Goal: Information Seeking & Learning: Check status

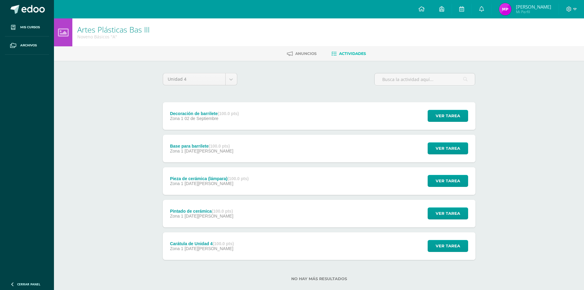
click at [203, 112] on div "Decoración de barrilete (100.0 pts)" at bounding box center [204, 113] width 69 height 5
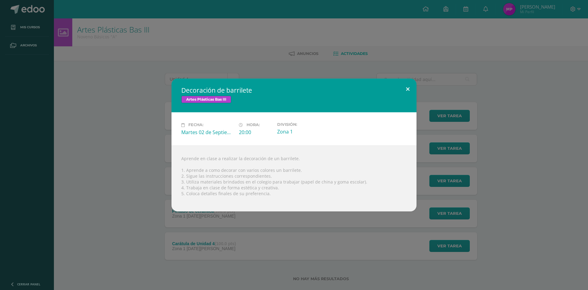
click at [412, 91] on button at bounding box center [407, 88] width 17 height 21
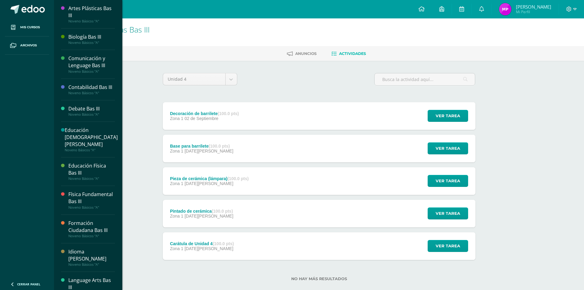
click at [67, 34] on div at bounding box center [64, 38] width 7 height 11
click at [71, 38] on div "Biología Bas III" at bounding box center [91, 36] width 47 height 7
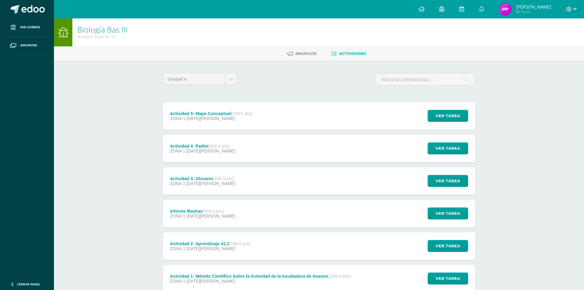
click at [235, 117] on div "ZONA 1 27 de Agosto" at bounding box center [211, 118] width 82 height 5
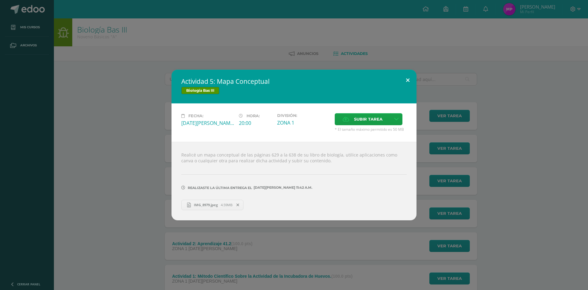
click at [412, 82] on button at bounding box center [407, 80] width 17 height 21
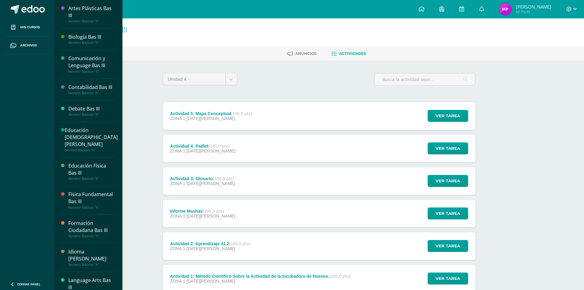
click at [78, 59] on div "Comunicación y Lenguage Bas III" at bounding box center [91, 62] width 47 height 14
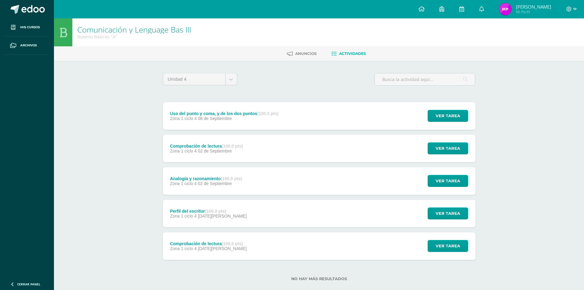
click at [521, 6] on span "[PERSON_NAME]" at bounding box center [533, 7] width 35 height 6
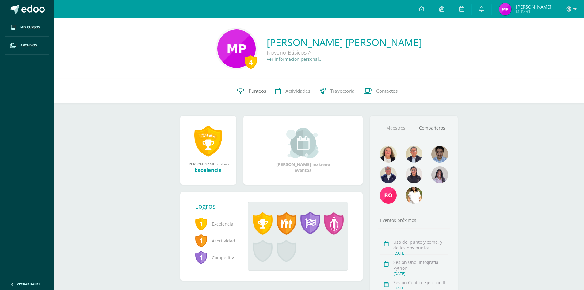
click at [260, 93] on span "Punteos" at bounding box center [257, 91] width 17 height 6
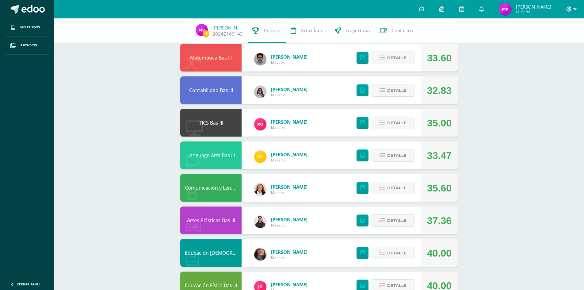
scroll to position [61, 0]
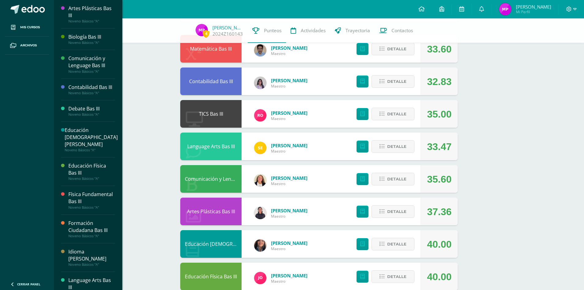
click at [75, 55] on div "Comunicación y Lenguage Bas III" at bounding box center [91, 62] width 47 height 14
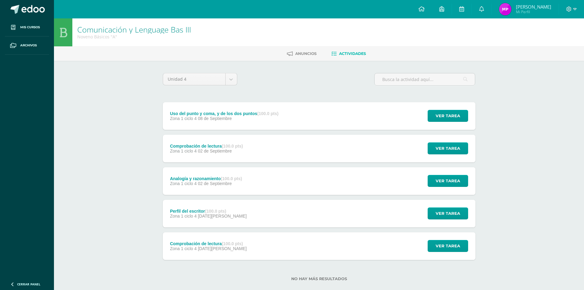
click at [213, 116] on span "08 de Septiembre" at bounding box center [215, 118] width 34 height 5
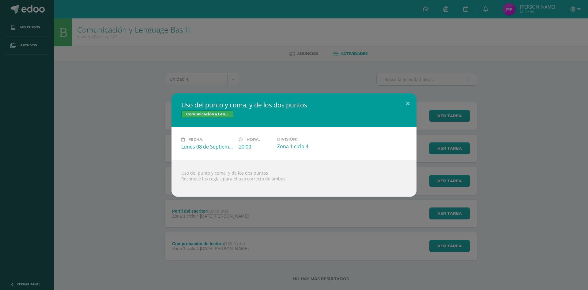
click at [106, 89] on div "Uso del punto y coma, y de los dos puntos Comunicación y Lenguage Bas III Fecha…" at bounding box center [294, 145] width 588 height 290
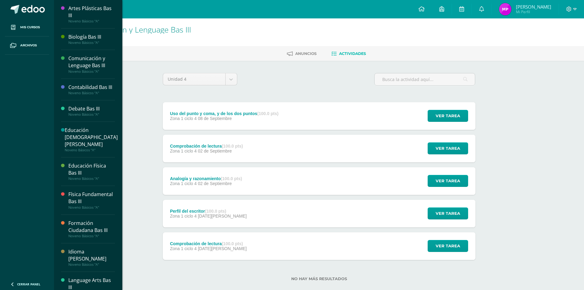
click at [87, 91] on div "Contabilidad Bas III" at bounding box center [91, 87] width 47 height 7
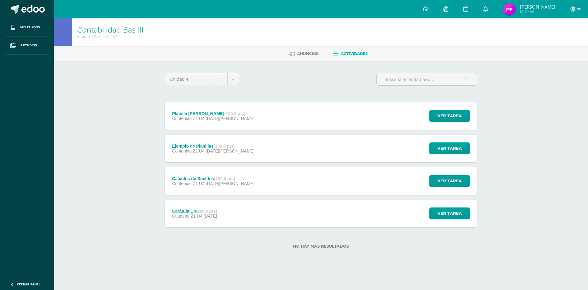
click at [241, 120] on div "Planilla de Sueldo (100.0 pts) Contenido Z1 U4 28 de Agosto Ver tarea Planilla …" at bounding box center [321, 116] width 313 height 28
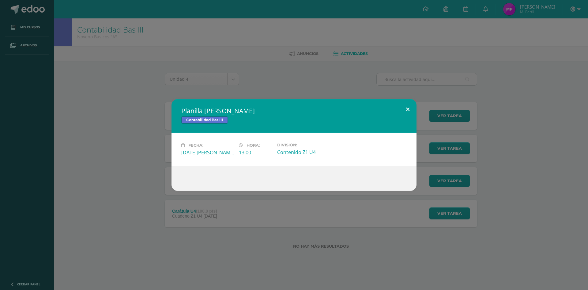
click at [403, 109] on button at bounding box center [407, 109] width 17 height 21
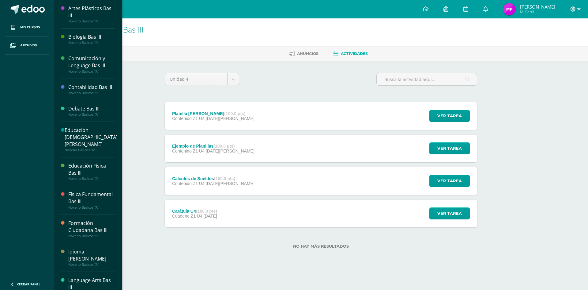
click at [92, 112] on div "Debate Bas III" at bounding box center [91, 108] width 47 height 7
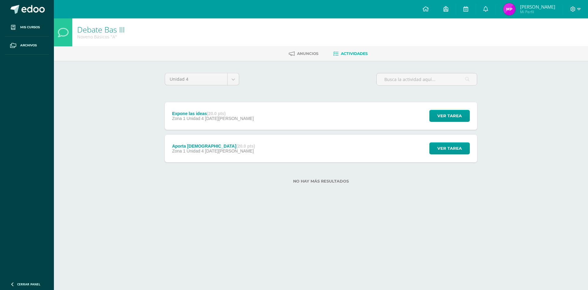
click at [247, 119] on div "Expone las ideas (20.0 pts) Zona 1 Unidad 4 [DATE][PERSON_NAME] Ver tarea Expon…" at bounding box center [321, 116] width 313 height 28
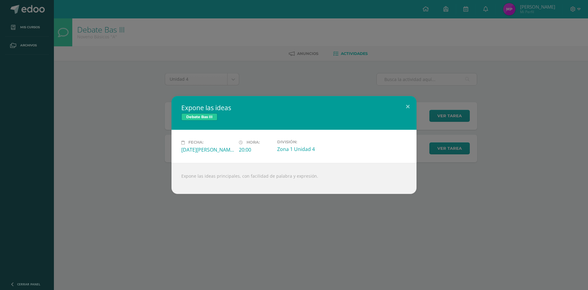
click at [25, 26] on div "Expone las ideas Debate Bas III Fecha: [DATE][PERSON_NAME] Hora: 20:00 División:" at bounding box center [294, 145] width 588 height 290
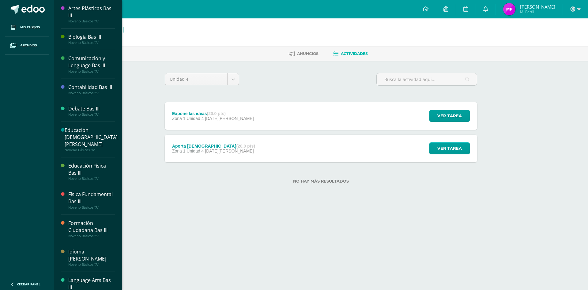
click at [25, 26] on span "Mis cursos" at bounding box center [30, 27] width 20 height 5
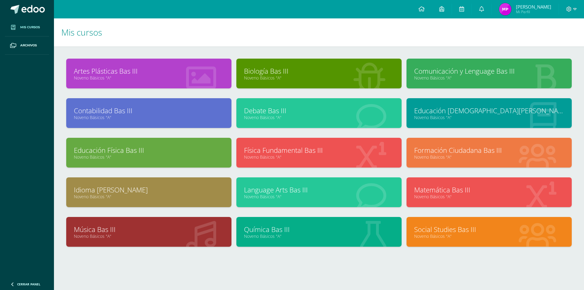
click at [298, 155] on link "Noveno Básicos "A"" at bounding box center [319, 157] width 150 height 6
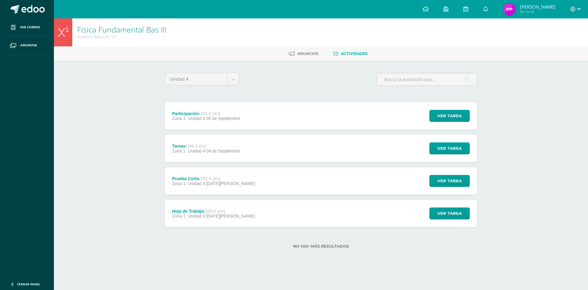
click at [283, 119] on div "Participación (100.0 pts) Zona 1. Unidad 4 05 de Septiembre Ver tarea Participa…" at bounding box center [321, 116] width 313 height 28
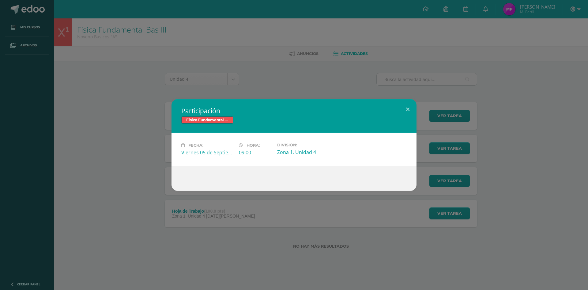
click at [113, 102] on div "Participación Física Fundamental Bas III Fecha: Viernes 05 de Septiembre Hora: …" at bounding box center [293, 145] width 583 height 92
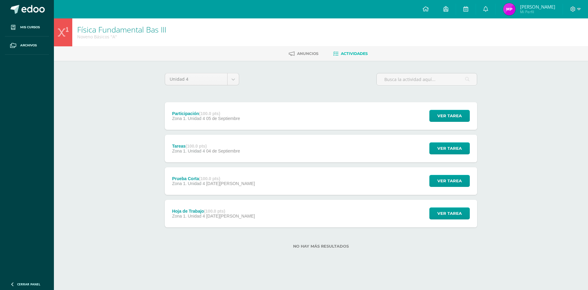
click at [326, 220] on div "Hoja de Trabajo (100.0 pts) Zona 1. Unidad 4 25 de Agosto Ver tarea Hoja de Tra…" at bounding box center [321, 213] width 313 height 28
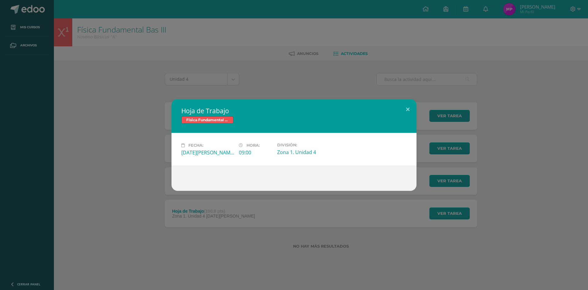
click at [34, 27] on div "Hoja de Trabajo Física Fundamental Bas III Fecha: Lunes 25 de Agosto Hora: 09:0…" at bounding box center [294, 145] width 588 height 290
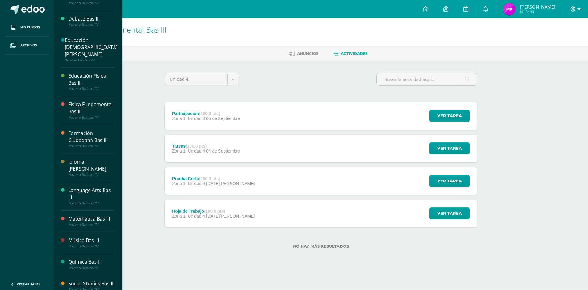
scroll to position [92, 0]
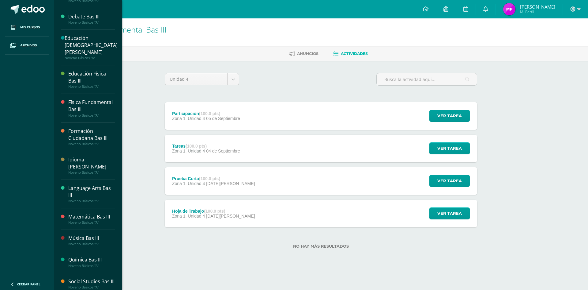
click at [90, 142] on div "Formación Ciudadana Bas III" at bounding box center [91, 134] width 47 height 14
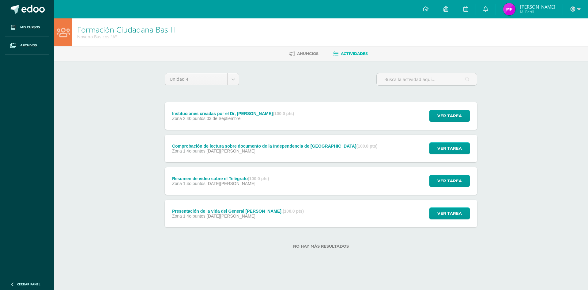
click at [245, 115] on div "Instituciones creadas por el Dr, [PERSON_NAME] (100.0 pts)" at bounding box center [233, 113] width 122 height 5
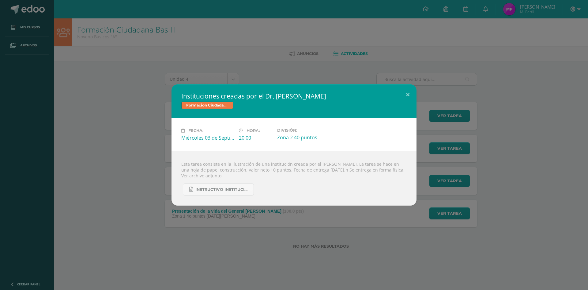
click at [134, 117] on div "Instituciones creadas por el Dr, [PERSON_NAME] Formación Ciudadana Bas III Fech…" at bounding box center [293, 144] width 583 height 121
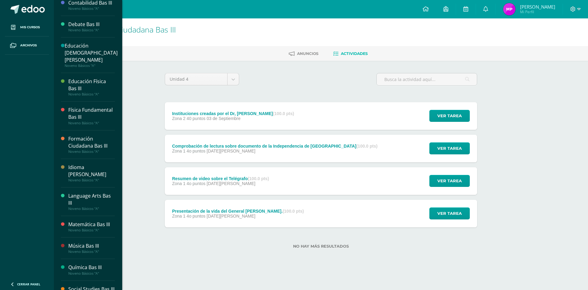
scroll to position [92, 0]
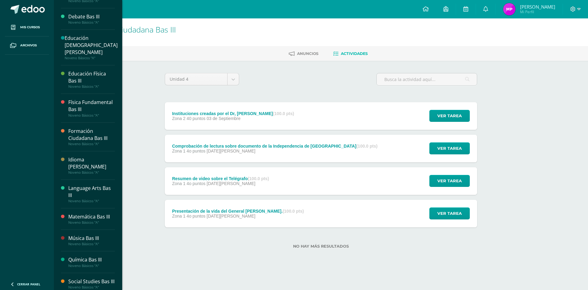
click at [87, 196] on div "Language Arts Bas III" at bounding box center [91, 191] width 47 height 14
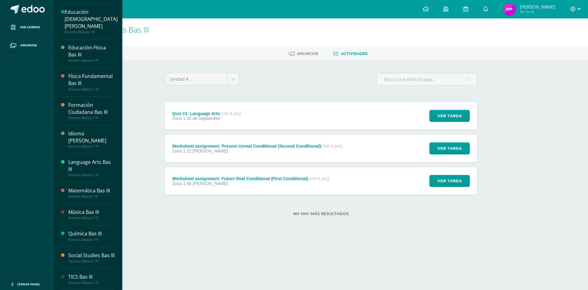
scroll to position [123, 0]
click at [74, 191] on div "Matemática Bas III" at bounding box center [91, 190] width 47 height 7
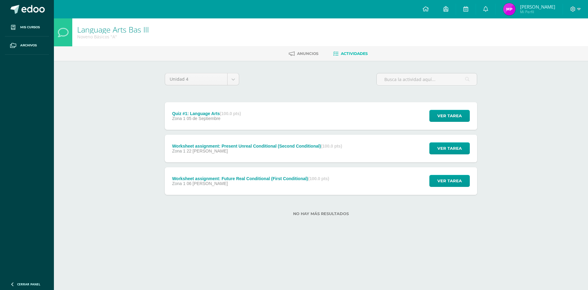
click at [224, 114] on strong "(100.0 pts)" at bounding box center [230, 113] width 21 height 5
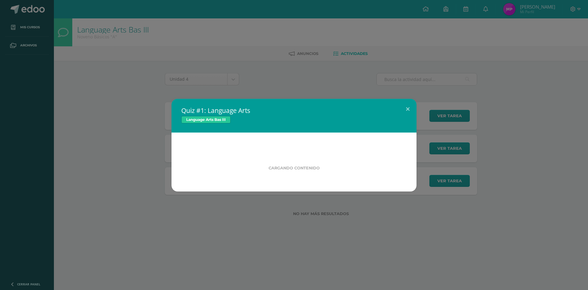
click at [224, 114] on h2 "Quiz #1: Language Arts" at bounding box center [294, 110] width 226 height 9
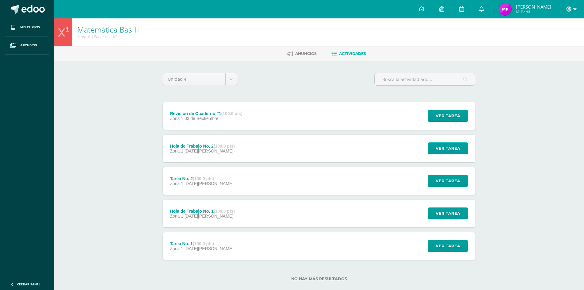
click at [351, 117] on div "Revisión de Cuaderno #1 (100.0 pts) Zona 1 [DATE] Ver tarea Revisión de Cuadern…" at bounding box center [319, 116] width 313 height 28
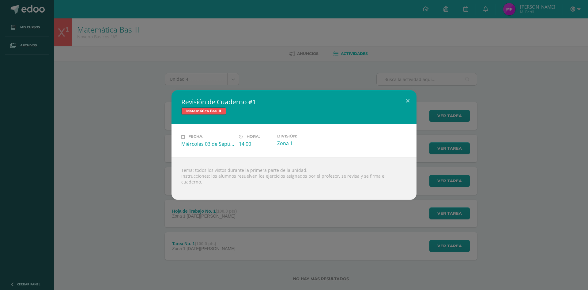
click at [84, 93] on div "Revisión de Cuaderno #1 Matemática Bas III Fecha: Miércoles 03 de Septiembre Ho…" at bounding box center [294, 145] width 588 height 290
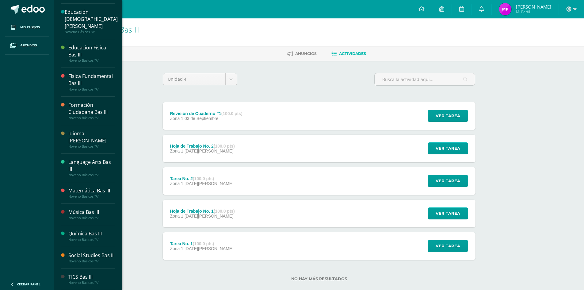
scroll to position [132, 0]
click at [100, 230] on div "Química Bas III" at bounding box center [91, 233] width 47 height 7
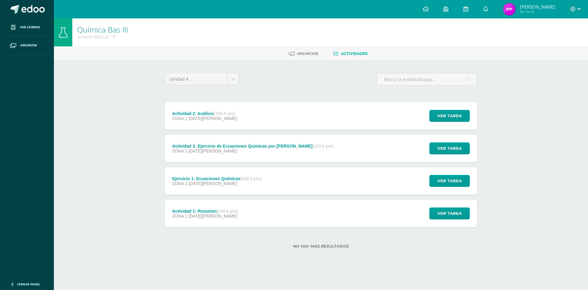
click at [204, 113] on div "Actividad 2: Análisis (100.0 pts)" at bounding box center [204, 113] width 65 height 5
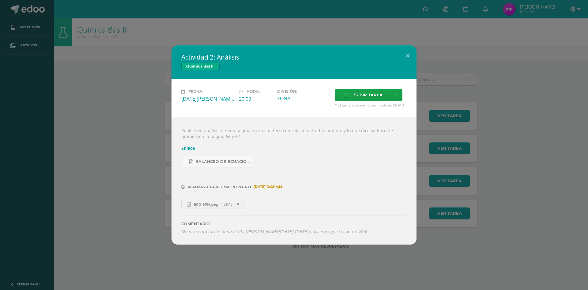
click at [131, 123] on div "Actividad 2: Análisis Química Bas III Fecha: [DATE][PERSON_NAME] Hora: 20:00 Di…" at bounding box center [293, 144] width 583 height 199
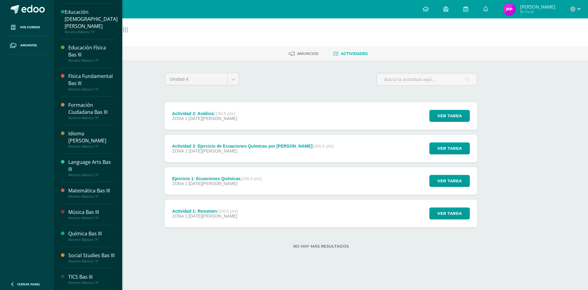
scroll to position [132, 0]
click at [89, 252] on div "Social Studies Bas III" at bounding box center [91, 255] width 47 height 7
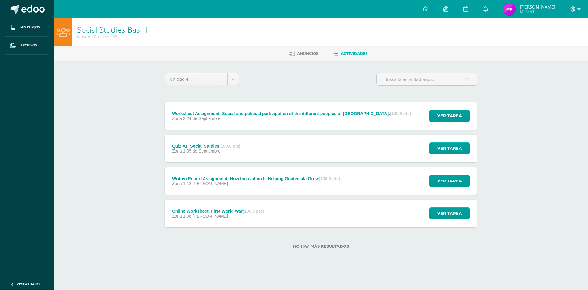
click at [296, 111] on div "Worksheet Assignment: Social and political participation of the different peopl…" at bounding box center [291, 113] width 239 height 5
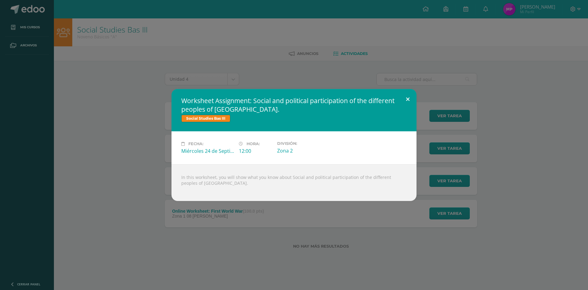
click at [410, 99] on button at bounding box center [407, 99] width 17 height 21
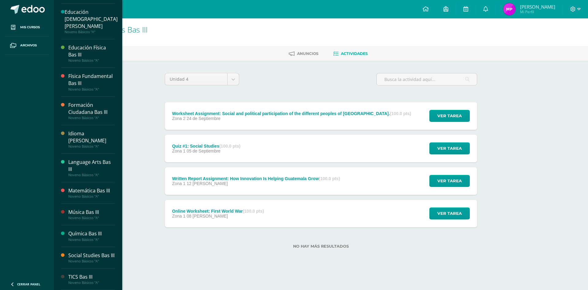
scroll to position [132, 0]
click at [90, 182] on div "Matemática Bas III Noveno Básicos "A"" at bounding box center [88, 192] width 54 height 21
click at [89, 187] on div "Matemática Bas III" at bounding box center [91, 190] width 47 height 7
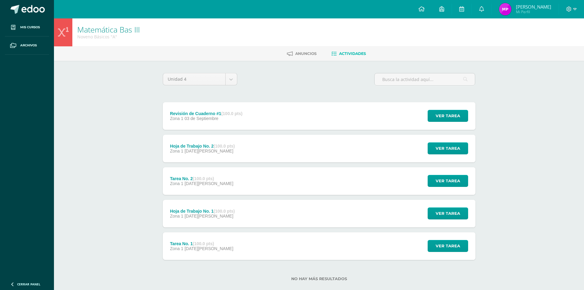
click at [245, 151] on div "Hoja de Trabajo No. 2 (100.0 pts) Zona 1 [DATE][PERSON_NAME] Ver tarea Hoja de …" at bounding box center [319, 149] width 313 height 28
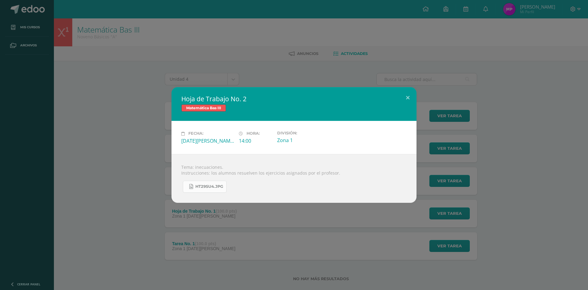
click at [204, 188] on span "HT29SU4.jpg" at bounding box center [210, 186] width 28 height 5
click at [408, 94] on button at bounding box center [407, 97] width 17 height 21
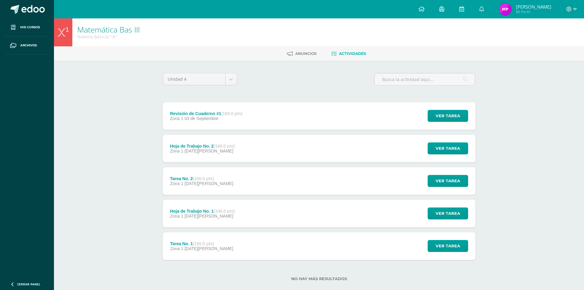
click at [184, 177] on div "Tarea No. 2 (100.0 pts)" at bounding box center [201, 178] width 63 height 5
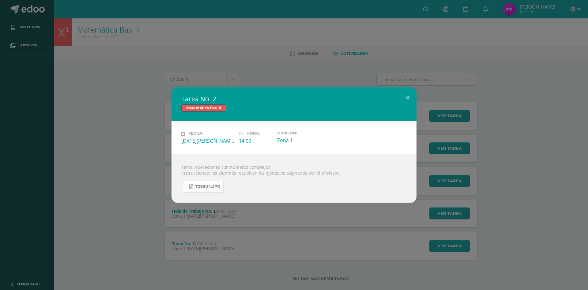
click at [206, 185] on span "T29SU4.jpg" at bounding box center [208, 186] width 25 height 5
click at [408, 101] on button at bounding box center [407, 97] width 17 height 21
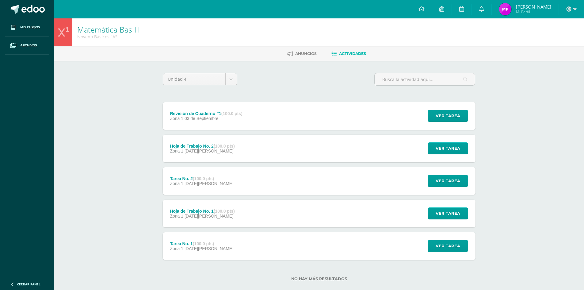
click at [213, 244] on strong "(100.0 pts)" at bounding box center [203, 243] width 21 height 5
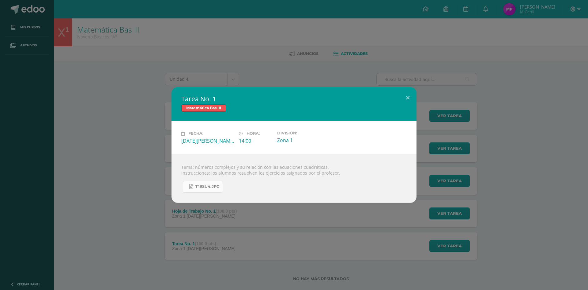
click at [210, 187] on span "T19SU4.jpg" at bounding box center [208, 186] width 24 height 5
click at [408, 100] on button at bounding box center [407, 97] width 17 height 21
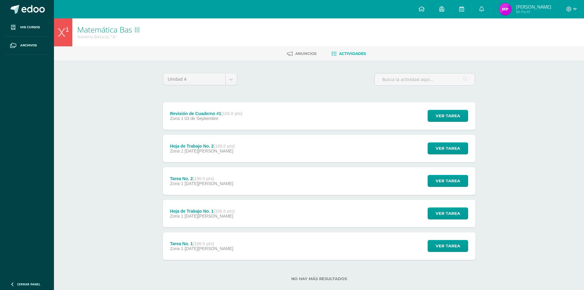
click at [198, 245] on strong "(100.0 pts)" at bounding box center [203, 243] width 21 height 5
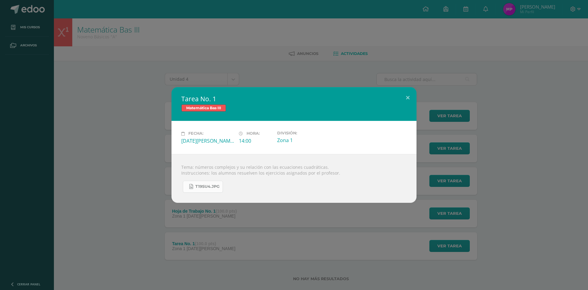
click at [211, 183] on link "T19SU4.jpg" at bounding box center [203, 186] width 40 height 12
click at [409, 98] on button at bounding box center [407, 97] width 17 height 21
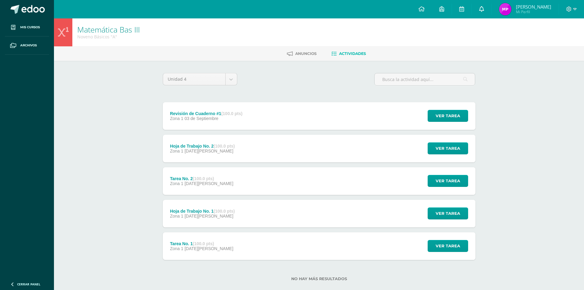
click at [479, 7] on icon at bounding box center [481, 9] width 5 height 6
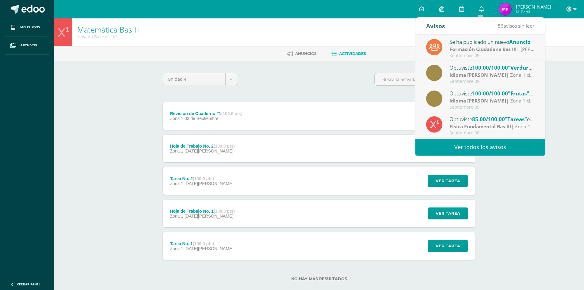
click at [468, 45] on div "Se ha publicado un nuevo Anuncio" at bounding box center [491, 42] width 85 height 8
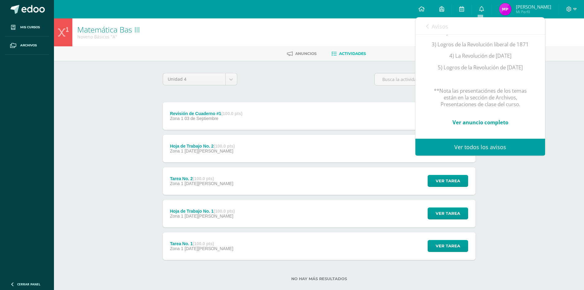
scroll to position [62, 0]
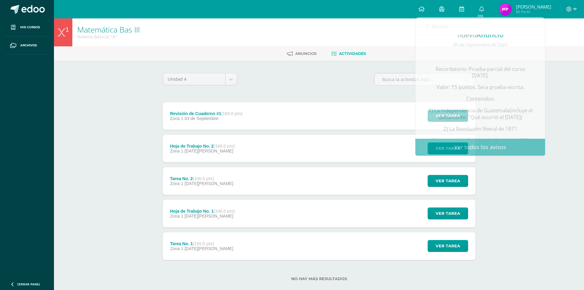
click at [274, 41] on div "Matemática Bas III Noveno Básicos "A"" at bounding box center [319, 32] width 530 height 28
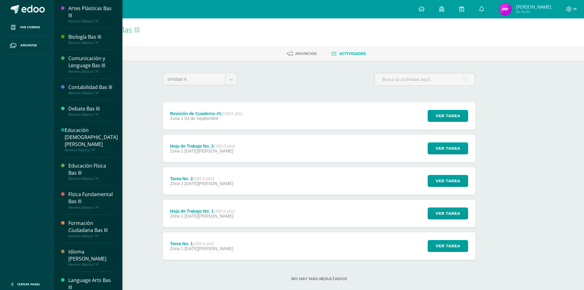
scroll to position [61, 0]
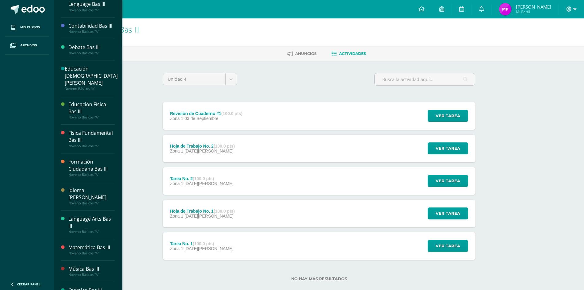
click at [90, 168] on div "Formación Ciudadana Bas III" at bounding box center [91, 165] width 47 height 14
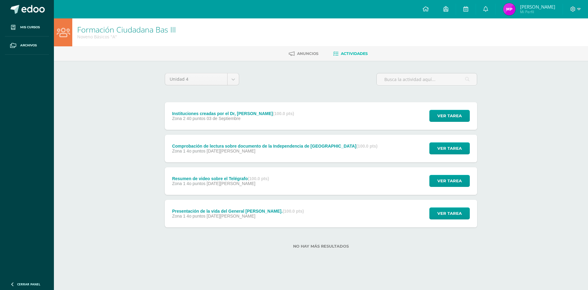
click at [223, 112] on div "Instituciones creadas por el Dr, [PERSON_NAME] (100.0 pts)" at bounding box center [233, 113] width 122 height 5
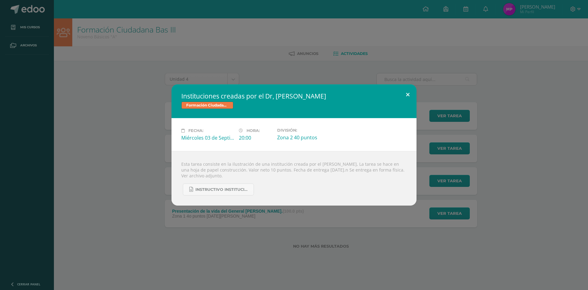
click at [406, 94] on button at bounding box center [407, 94] width 17 height 21
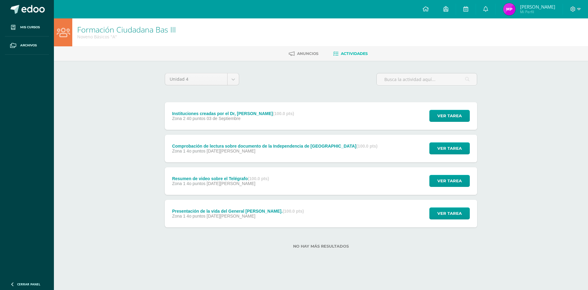
click at [235, 152] on div "Zona 1 4o puntos 29 de Agosto" at bounding box center [275, 150] width 206 height 5
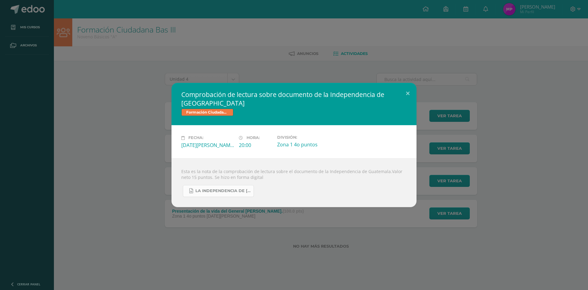
click at [214, 192] on span "La Independencia de Guatemala por Erick Echeverría.docx" at bounding box center [223, 190] width 55 height 5
click at [406, 94] on button at bounding box center [407, 93] width 17 height 21
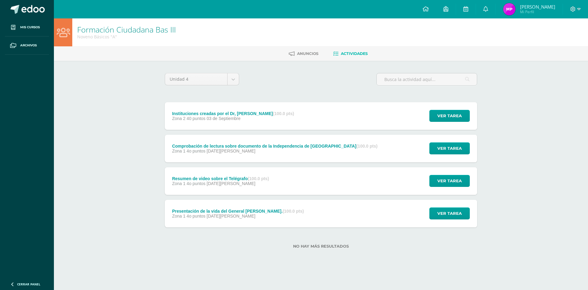
click at [203, 184] on span "Zona 1 4o puntos" at bounding box center [188, 183] width 33 height 5
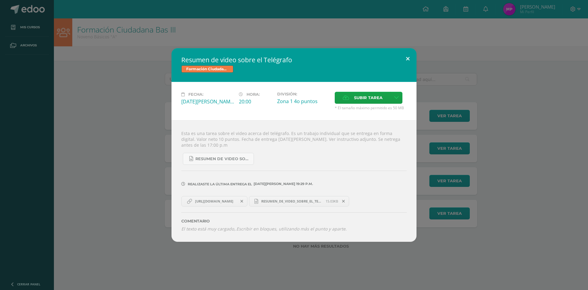
click at [412, 59] on button at bounding box center [407, 58] width 17 height 21
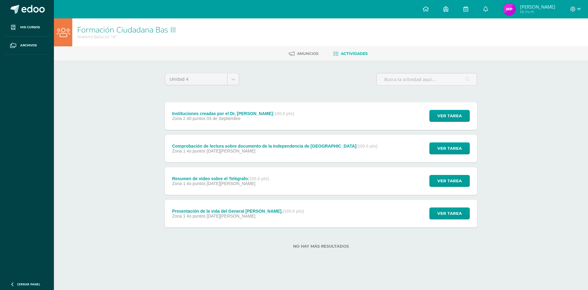
click at [248, 215] on div "Zona 1 4o puntos 13 de Agosto" at bounding box center [238, 215] width 132 height 5
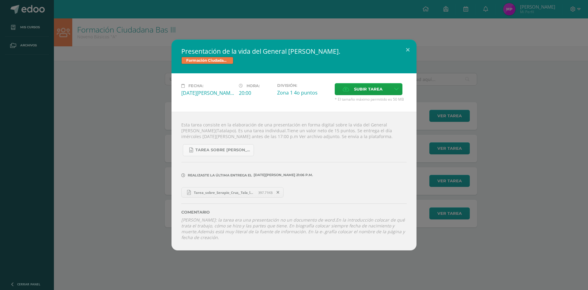
click at [227, 251] on div "Presentación de la vida del General Serapio Cruz. Formación Ciudadana Bas III F…" at bounding box center [294, 145] width 588 height 290
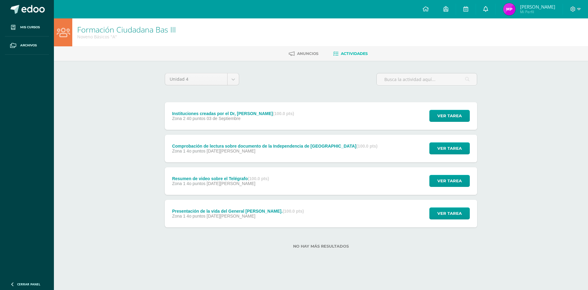
click at [486, 9] on icon at bounding box center [486, 9] width 5 height 6
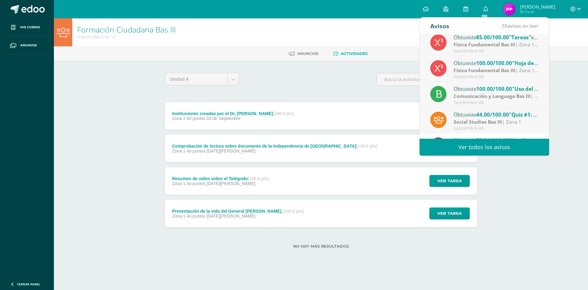
scroll to position [71, 0]
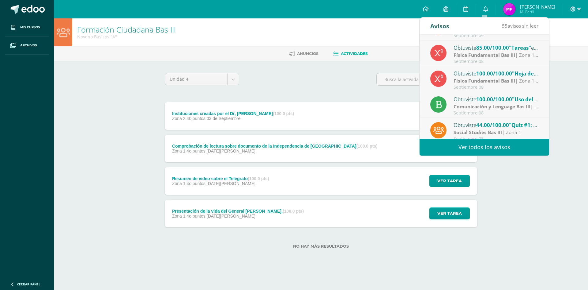
click at [483, 144] on link "Ver todos los avisos" at bounding box center [485, 147] width 130 height 17
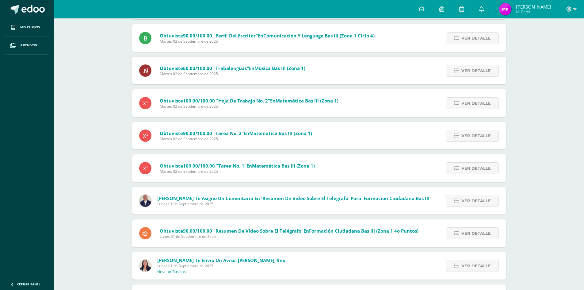
scroll to position [828, 0]
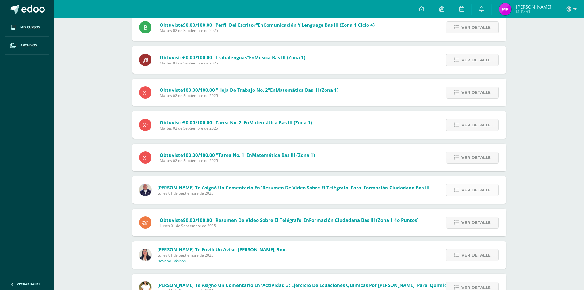
click at [490, 192] on span "Ver detalle" at bounding box center [475, 189] width 29 height 11
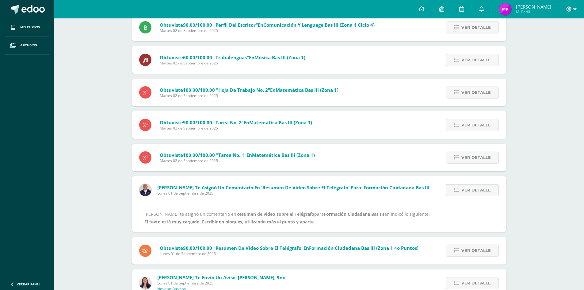
click at [484, 189] on span "Ver detalle" at bounding box center [475, 189] width 29 height 11
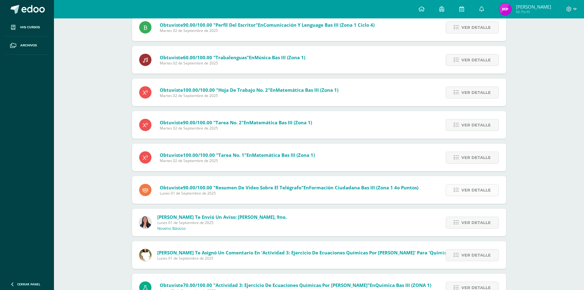
click at [477, 187] on span "Ver detalle" at bounding box center [475, 189] width 29 height 11
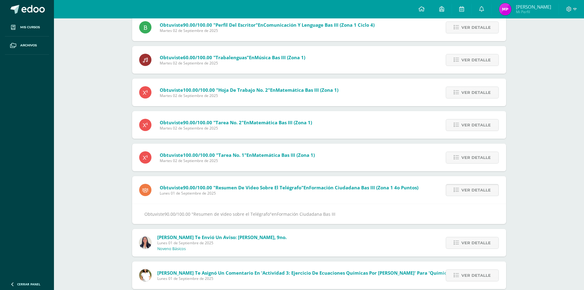
click at [477, 188] on span "Ver detalle" at bounding box center [475, 189] width 29 height 11
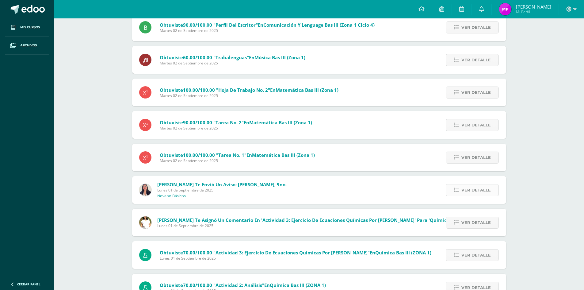
click at [477, 188] on span "Ver detalle" at bounding box center [475, 189] width 29 height 11
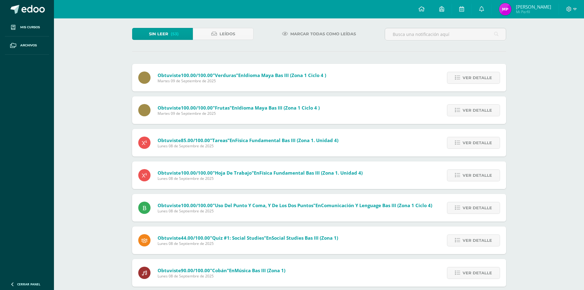
scroll to position [0, 0]
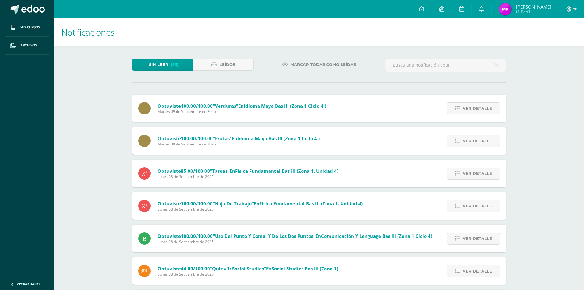
click at [166, 67] on span "Sin leer" at bounding box center [158, 64] width 19 height 11
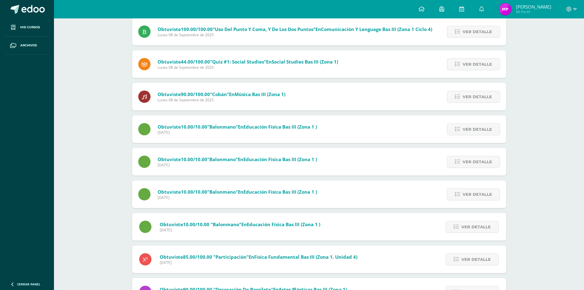
scroll to position [280, 0]
